Goal: Transaction & Acquisition: Subscribe to service/newsletter

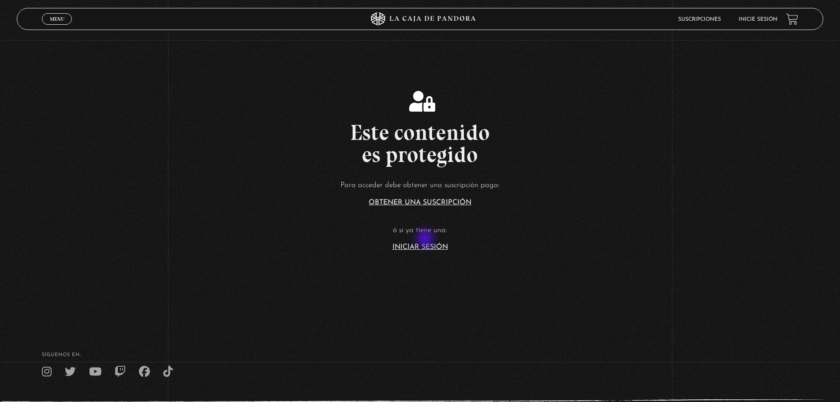
click at [426, 239] on article "Para acceder debe obtener una suscripción paga: Obtener una suscripción ó si ya…" at bounding box center [420, 215] width 840 height 72
click at [417, 249] on link "Iniciar Sesión" at bounding box center [420, 246] width 56 height 7
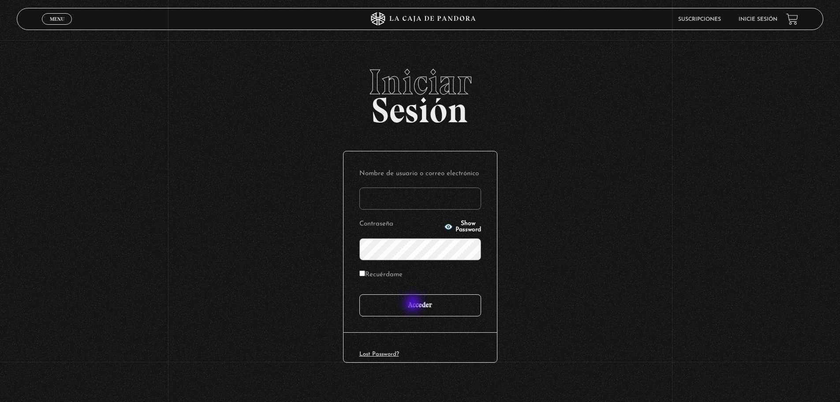
type input "[EMAIL_ADDRESS][DOMAIN_NAME]"
click at [413, 304] on input "Acceder" at bounding box center [420, 305] width 122 height 22
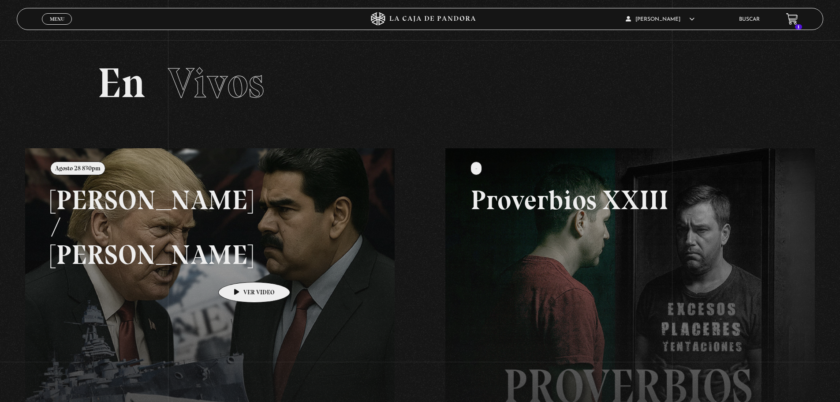
click at [240, 268] on link at bounding box center [445, 349] width 840 height 402
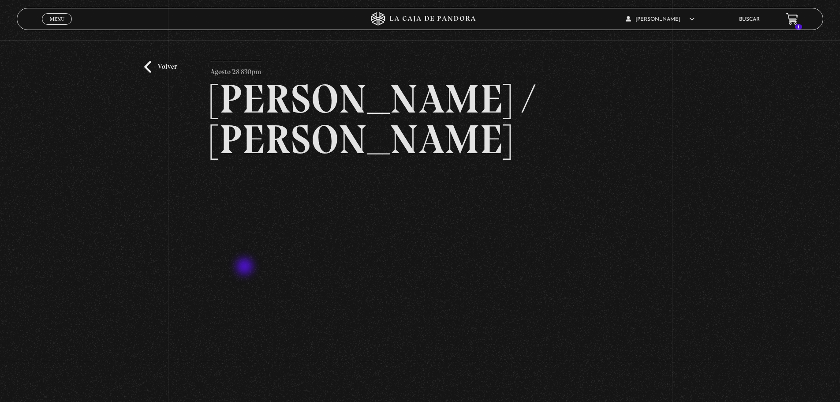
scroll to position [44, 0]
